Goal: Transaction & Acquisition: Obtain resource

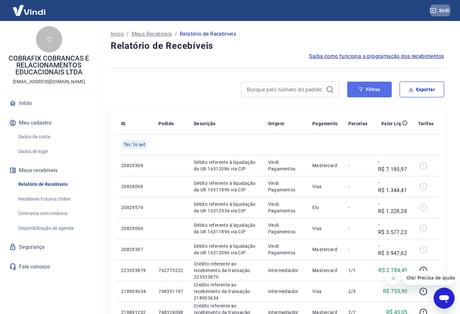
click at [375, 88] on button "Filtros" at bounding box center [369, 89] width 45 height 16
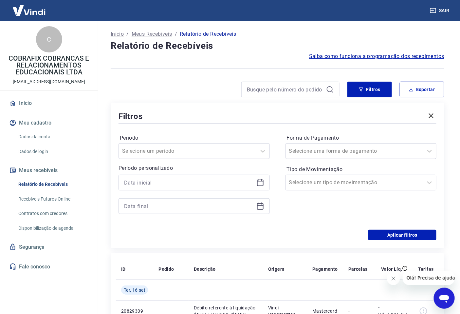
click at [256, 182] on icon at bounding box center [260, 182] width 8 height 8
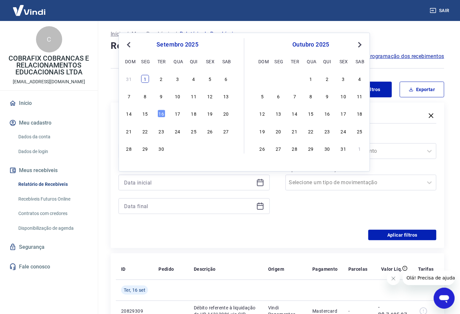
click at [144, 81] on div "1" at bounding box center [145, 79] width 8 height 8
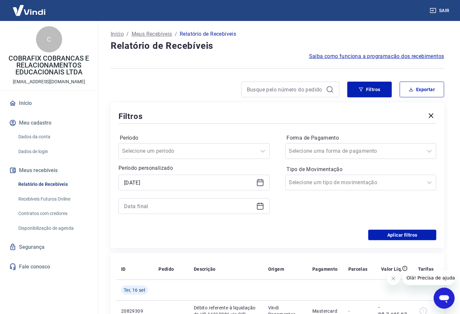
click at [259, 184] on icon at bounding box center [260, 182] width 8 height 8
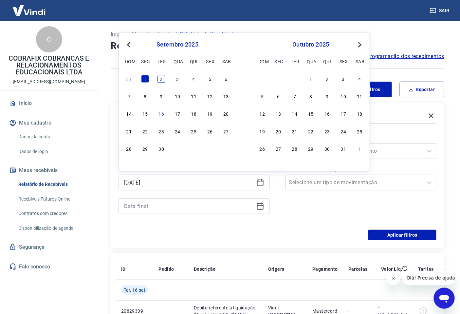
click at [162, 79] on div "2" at bounding box center [161, 79] width 8 height 8
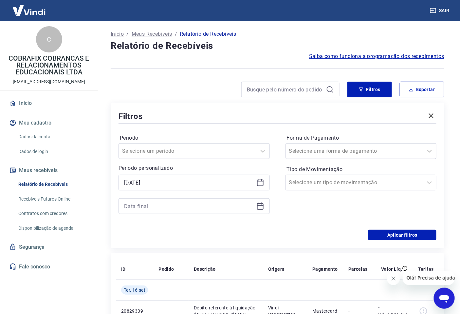
type input "[DATE]"
click at [255, 204] on div at bounding box center [193, 206] width 151 height 16
click at [260, 205] on icon at bounding box center [260, 206] width 8 height 8
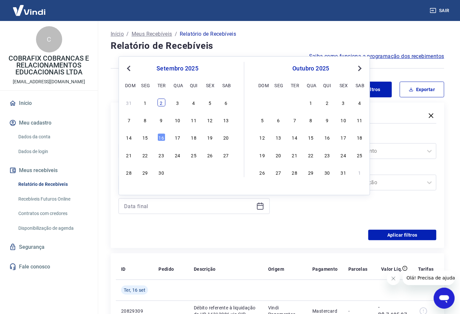
click at [162, 106] on div "2" at bounding box center [161, 103] width 8 height 8
type input "[DATE]"
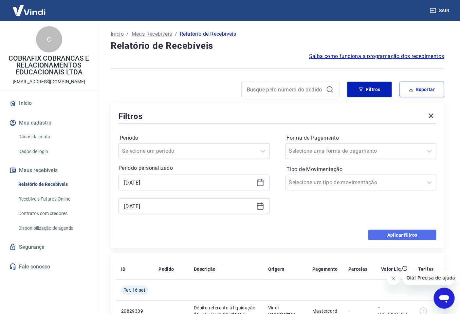
click at [386, 237] on button "Aplicar filtros" at bounding box center [402, 234] width 68 height 10
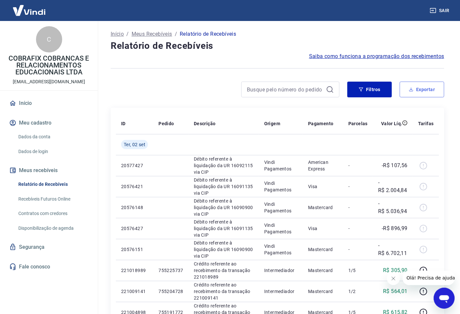
click at [427, 91] on button "Exportar" at bounding box center [422, 89] width 45 height 16
type input "[DATE]"
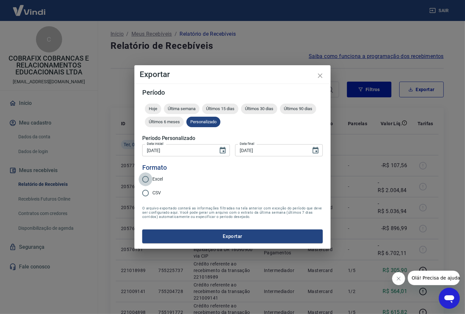
click at [147, 178] on input "Excel" at bounding box center [146, 179] width 14 height 14
radio input "true"
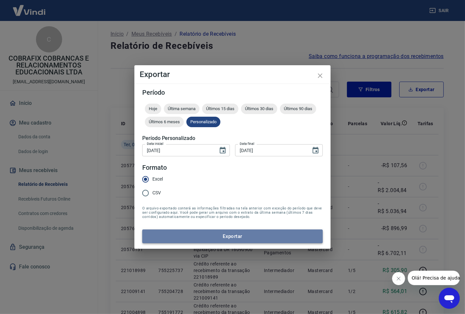
click at [230, 238] on button "Exportar" at bounding box center [232, 236] width 181 height 14
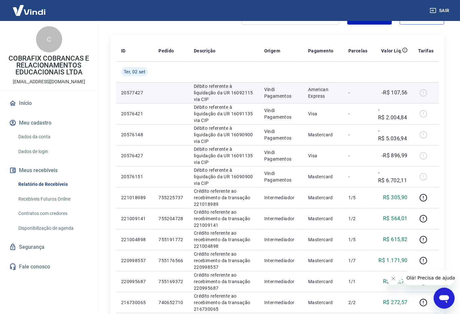
scroll to position [109, 0]
